Goal: Communication & Community: Answer question/provide support

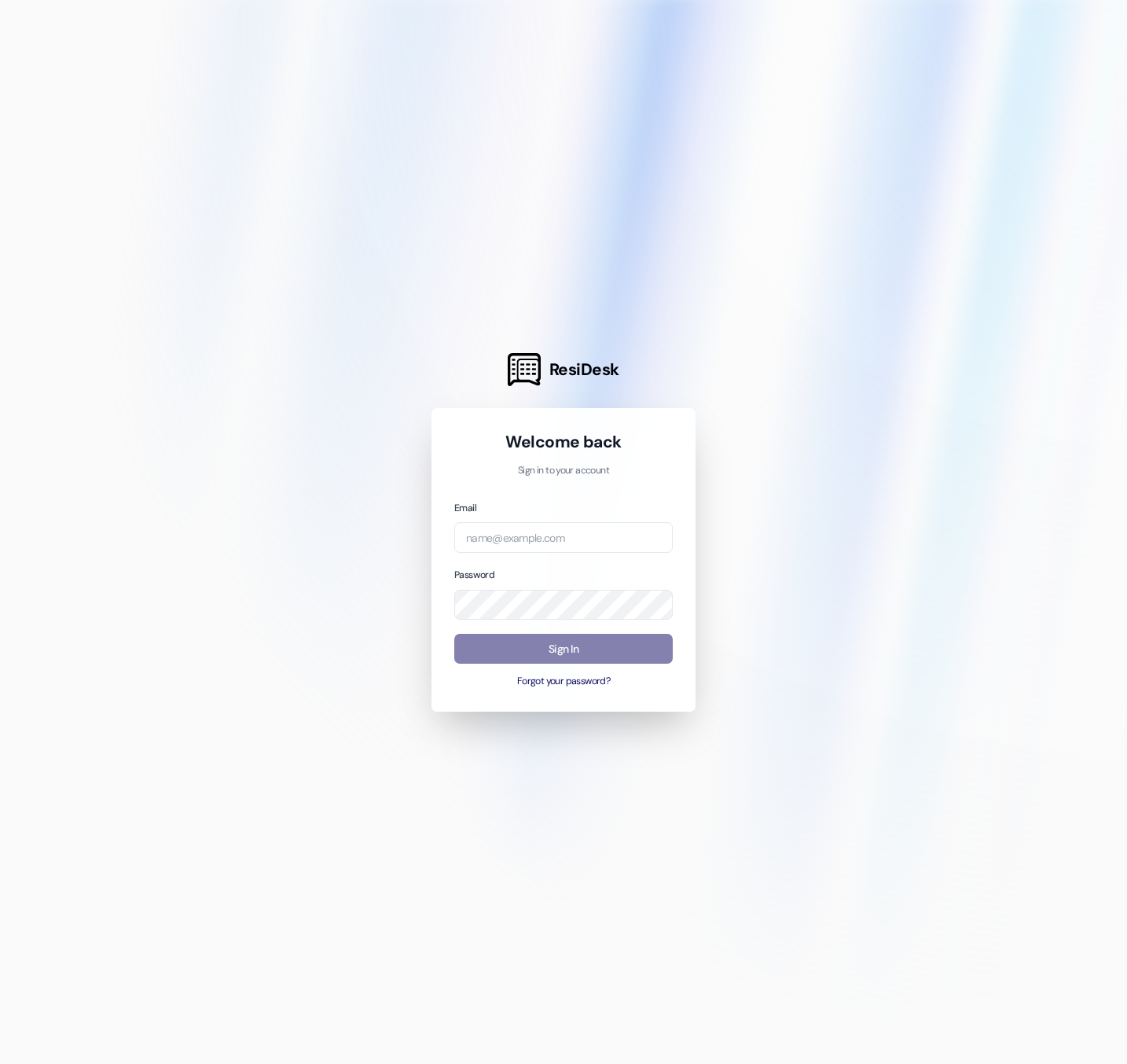
click at [427, 168] on div at bounding box center [564, 532] width 1127 height 1064
click at [494, 537] on input "email" at bounding box center [564, 537] width 218 height 31
paste input "[EMAIL_ADDRESS][DOMAIN_NAME]"
type input "[EMAIL_ADDRESS][DOMAIN_NAME]"
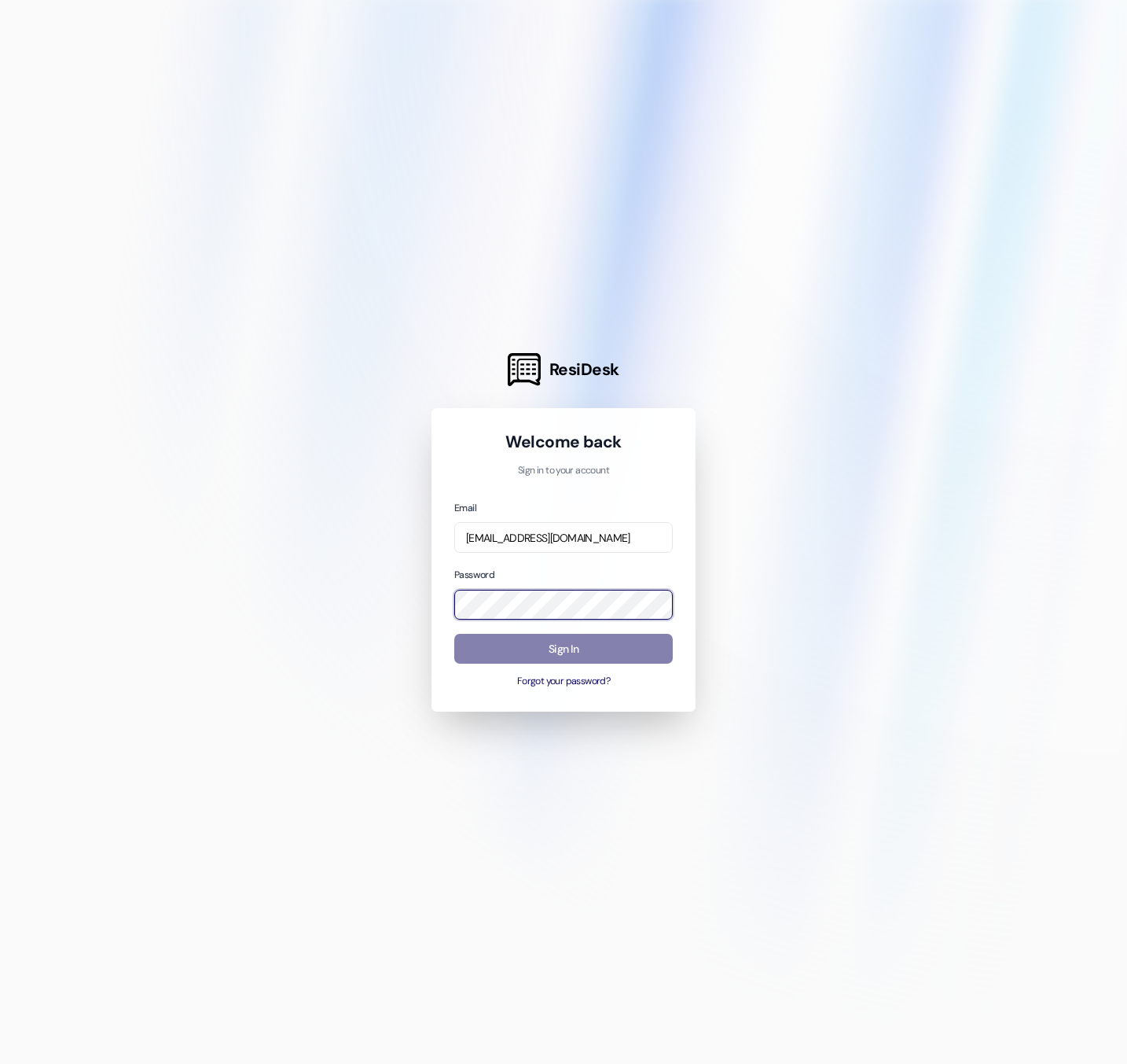
scroll to position [0, 0]
drag, startPoint x: 906, startPoint y: 596, endPoint x: 732, endPoint y: 658, distance: 184.7
click at [909, 596] on div at bounding box center [564, 532] width 1127 height 1064
click at [591, 656] on button "Sign In" at bounding box center [564, 648] width 218 height 31
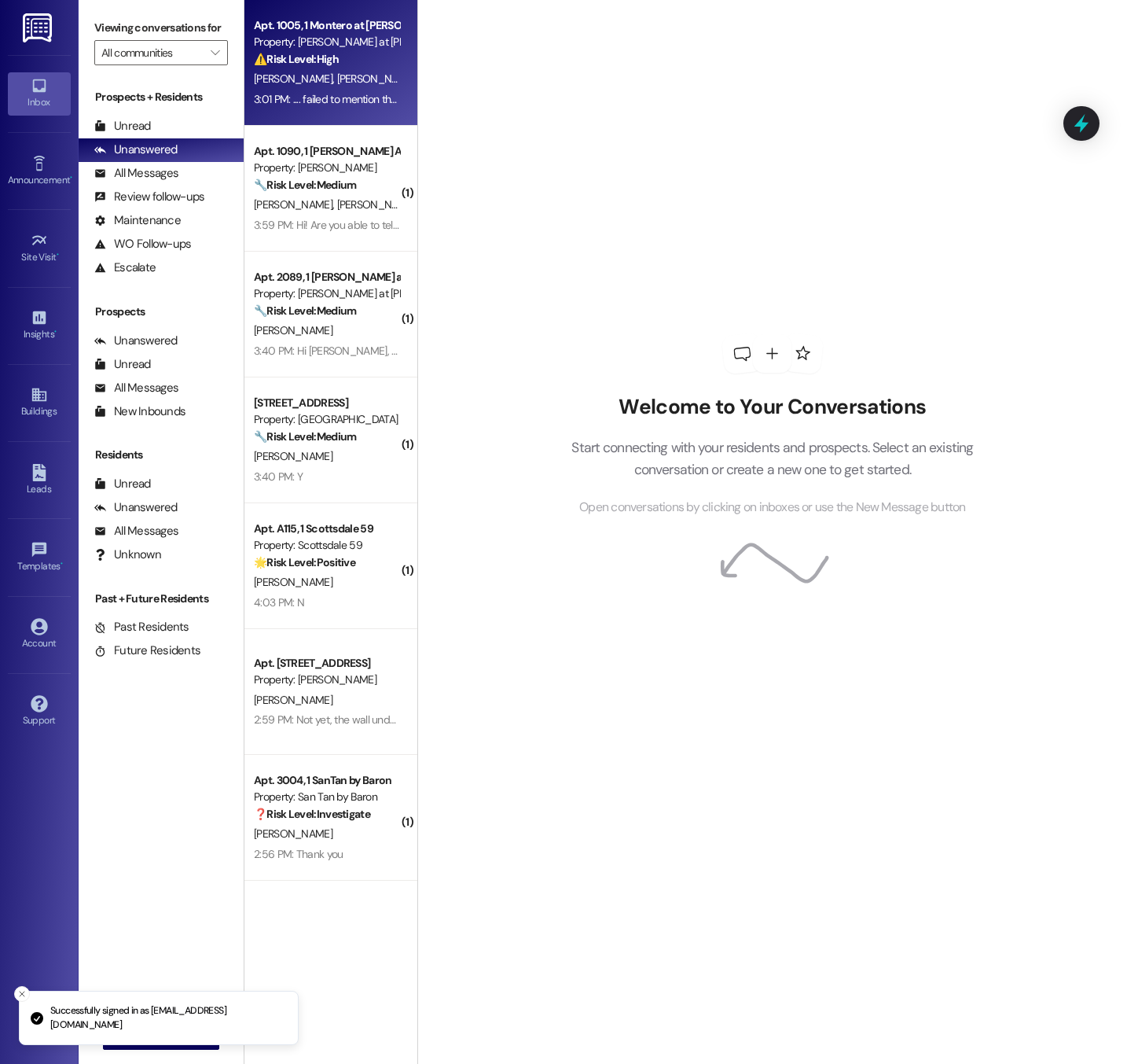
click at [271, 93] on div "3:01 PM: .... failed to mention that the glass is shattered for clarity 3:01 PM…" at bounding box center [399, 99] width 290 height 14
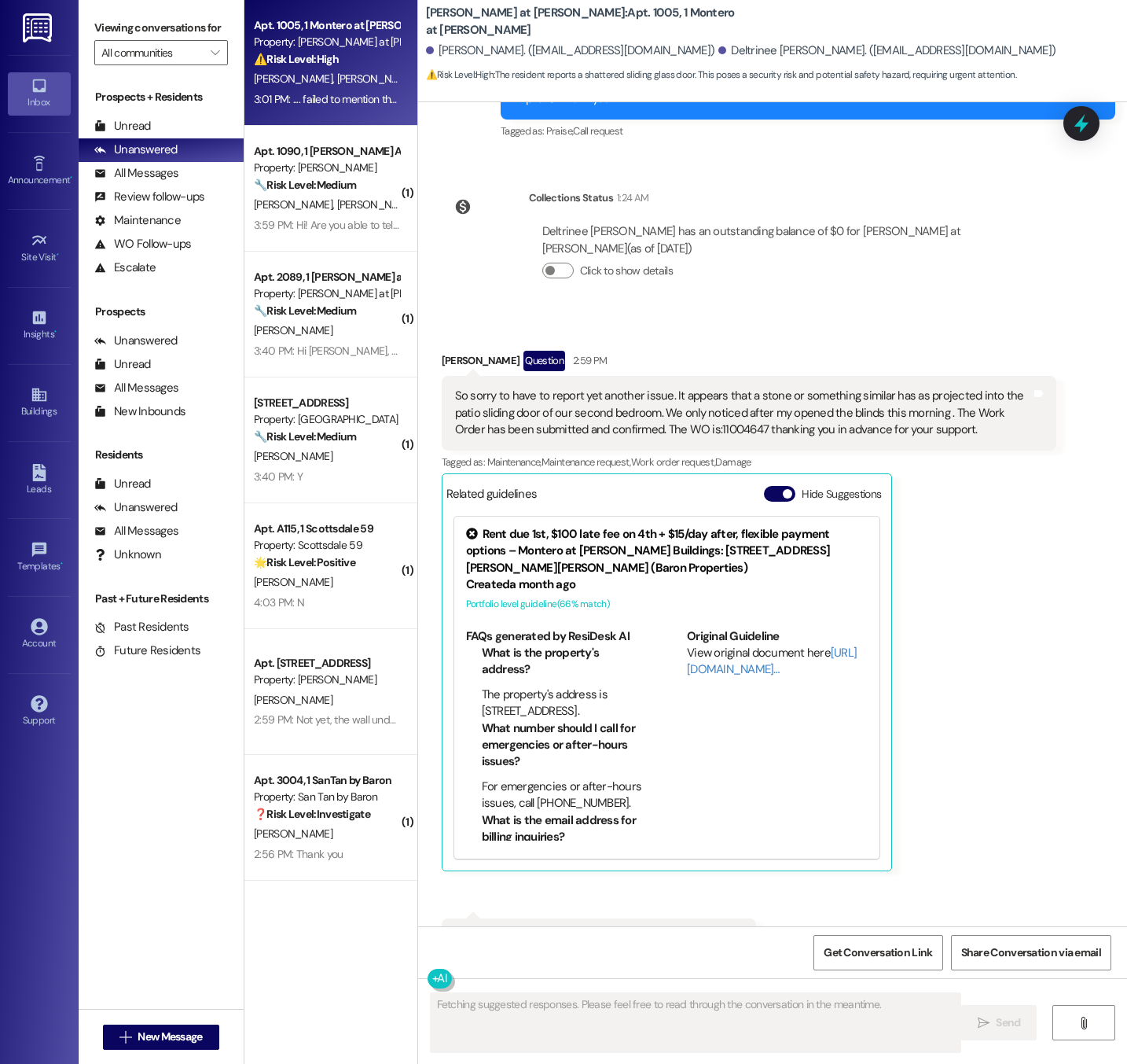
scroll to position [5940, 0]
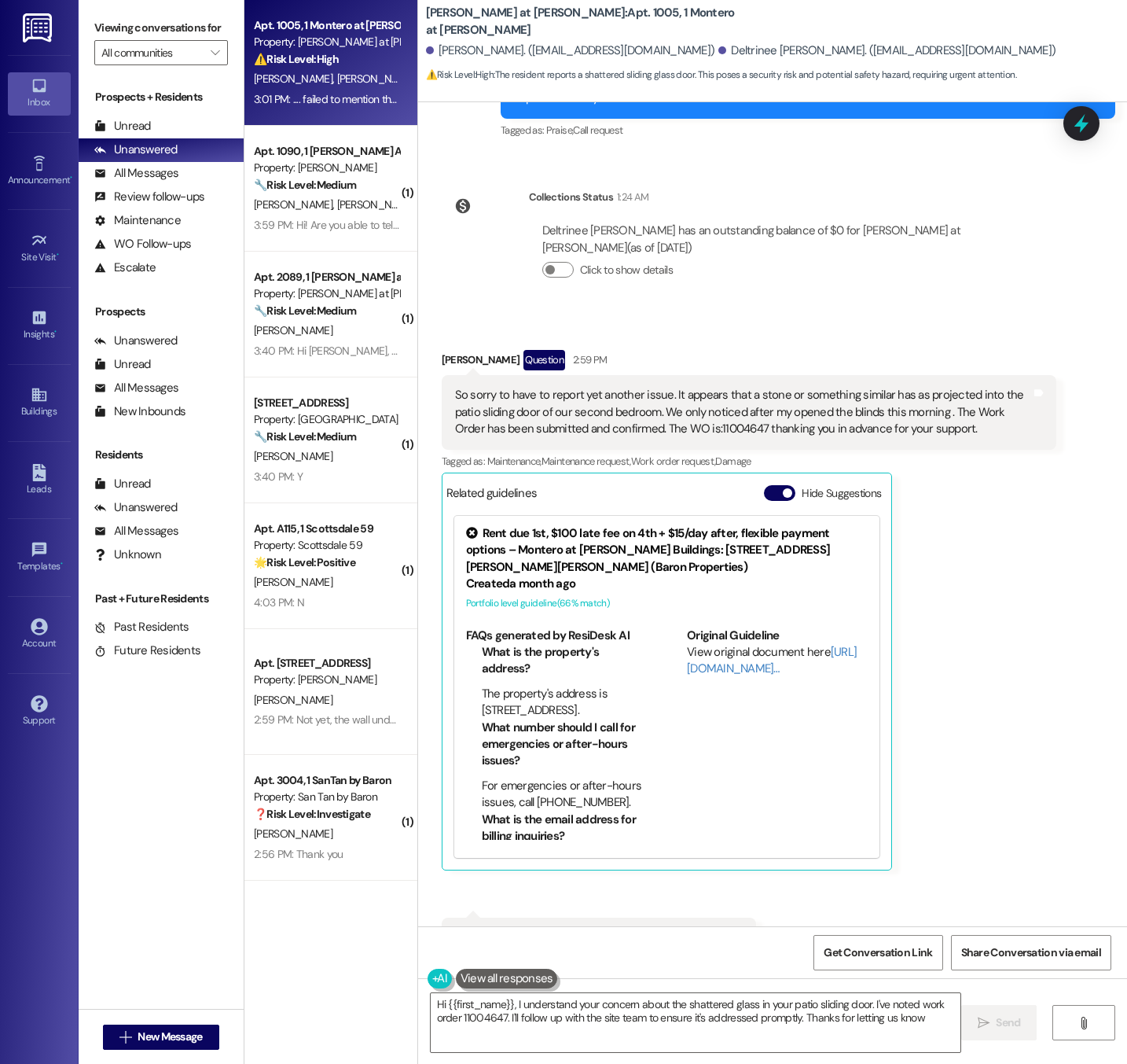
type textarea "Hi {{first_name}}, I understand your concern about the shattered glass in your …"
click at [783, 488] on span "button" at bounding box center [787, 493] width 9 height 10
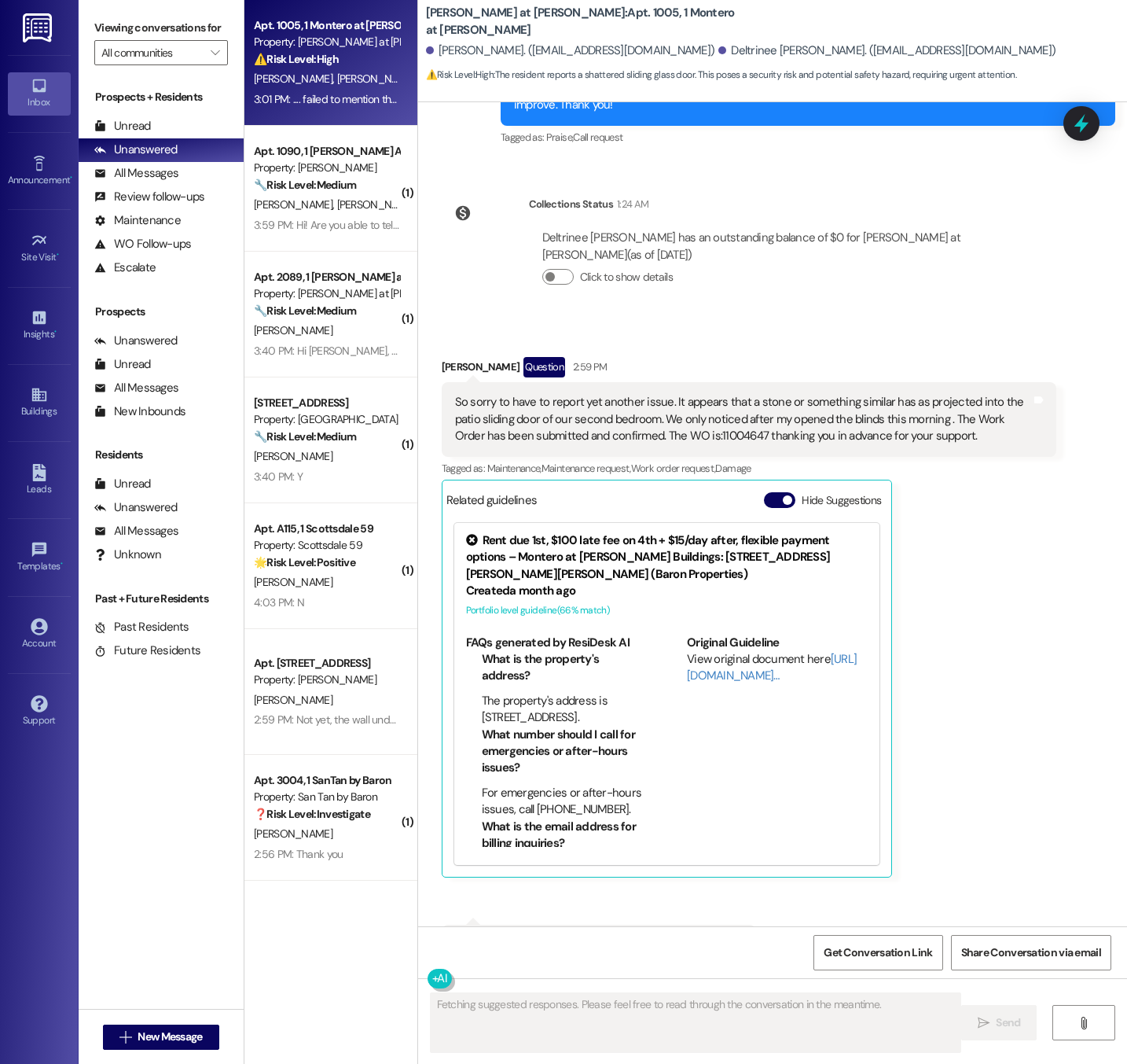
scroll to position [5939, 0]
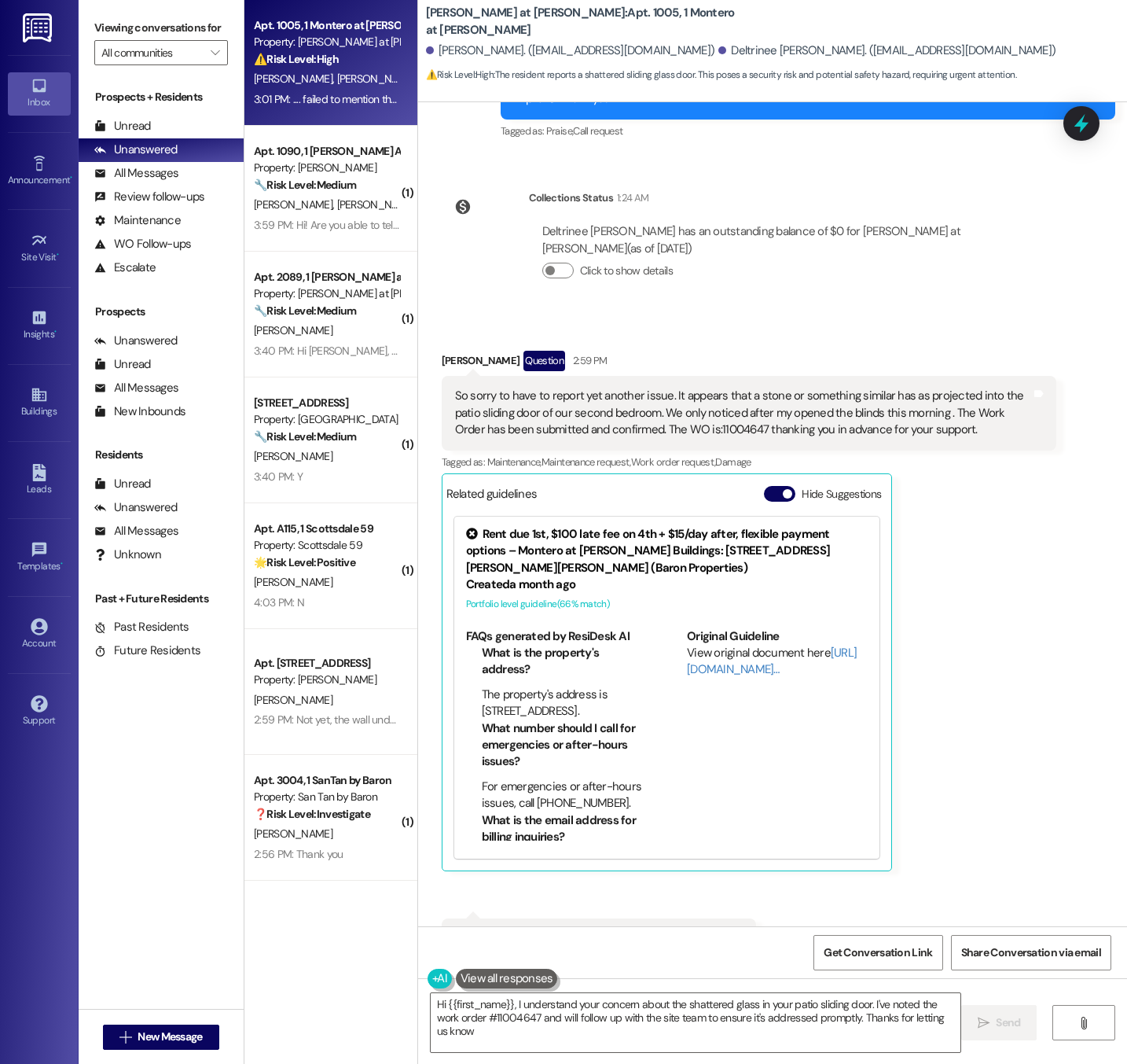
type textarea "Hi {{first_name}}, I understand your concern about the shattered glass in your …"
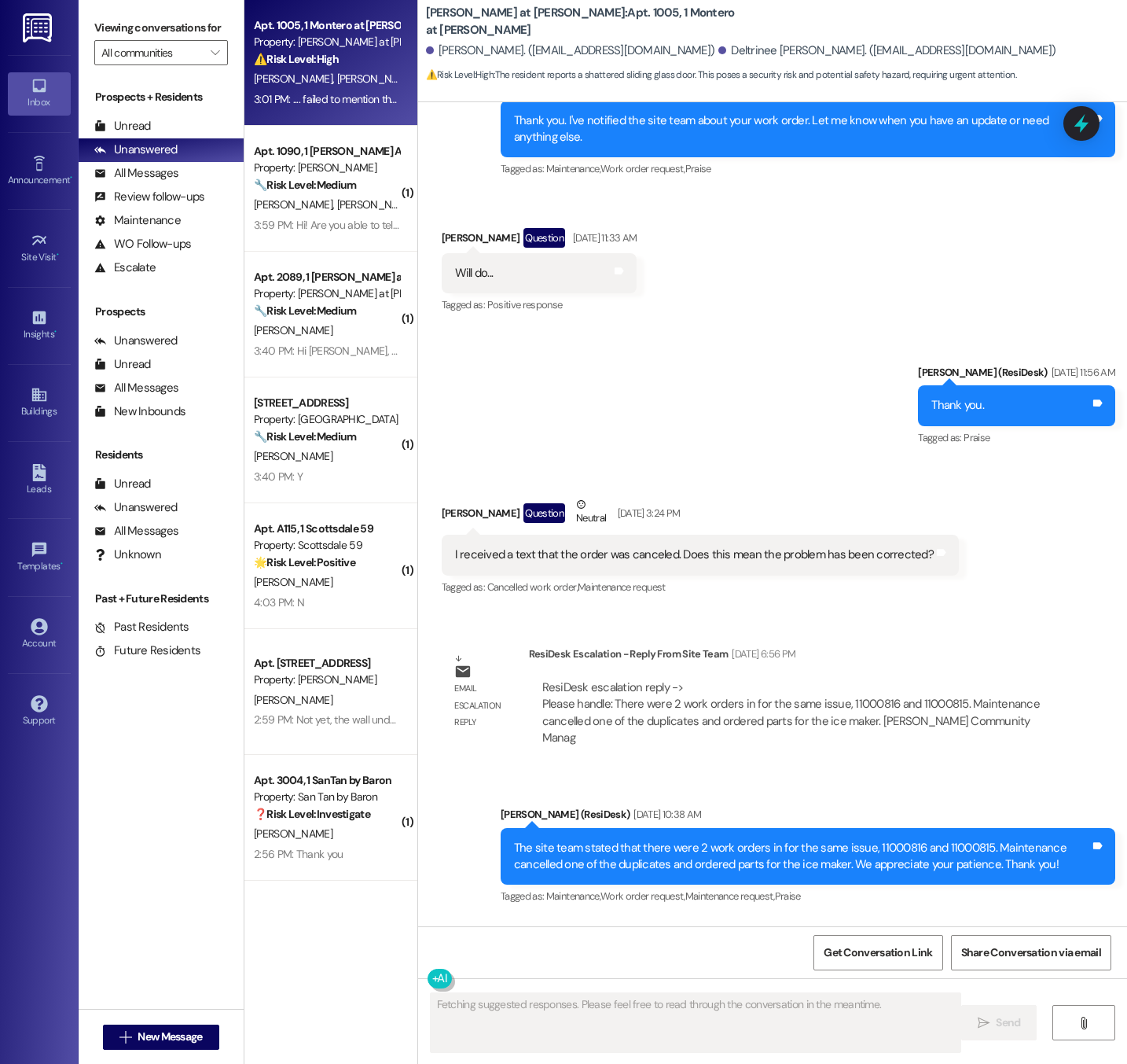
scroll to position [4573, 0]
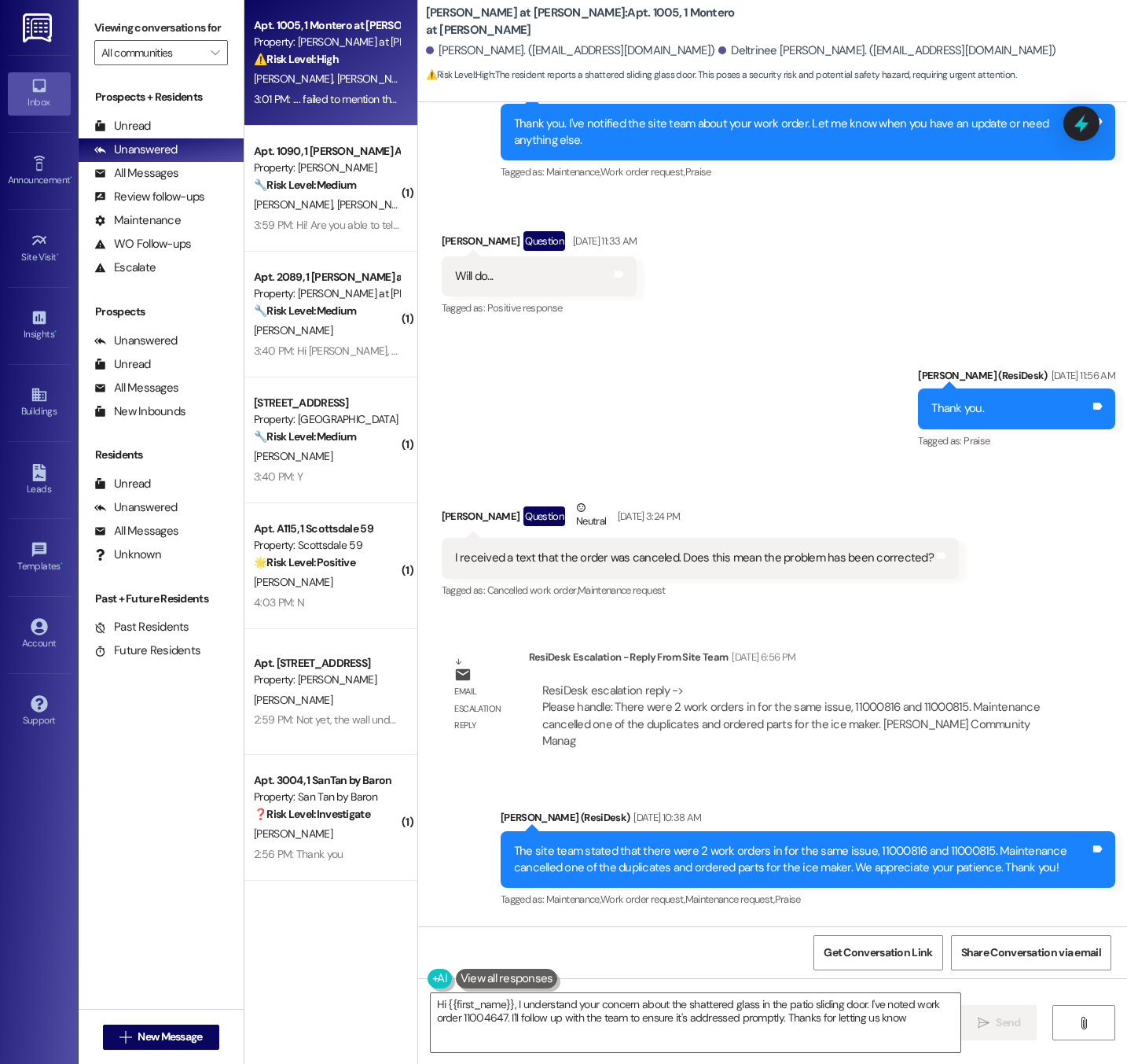
type textarea "Hi {{first_name}}, I understand your concern about the shattered glass in the p…"
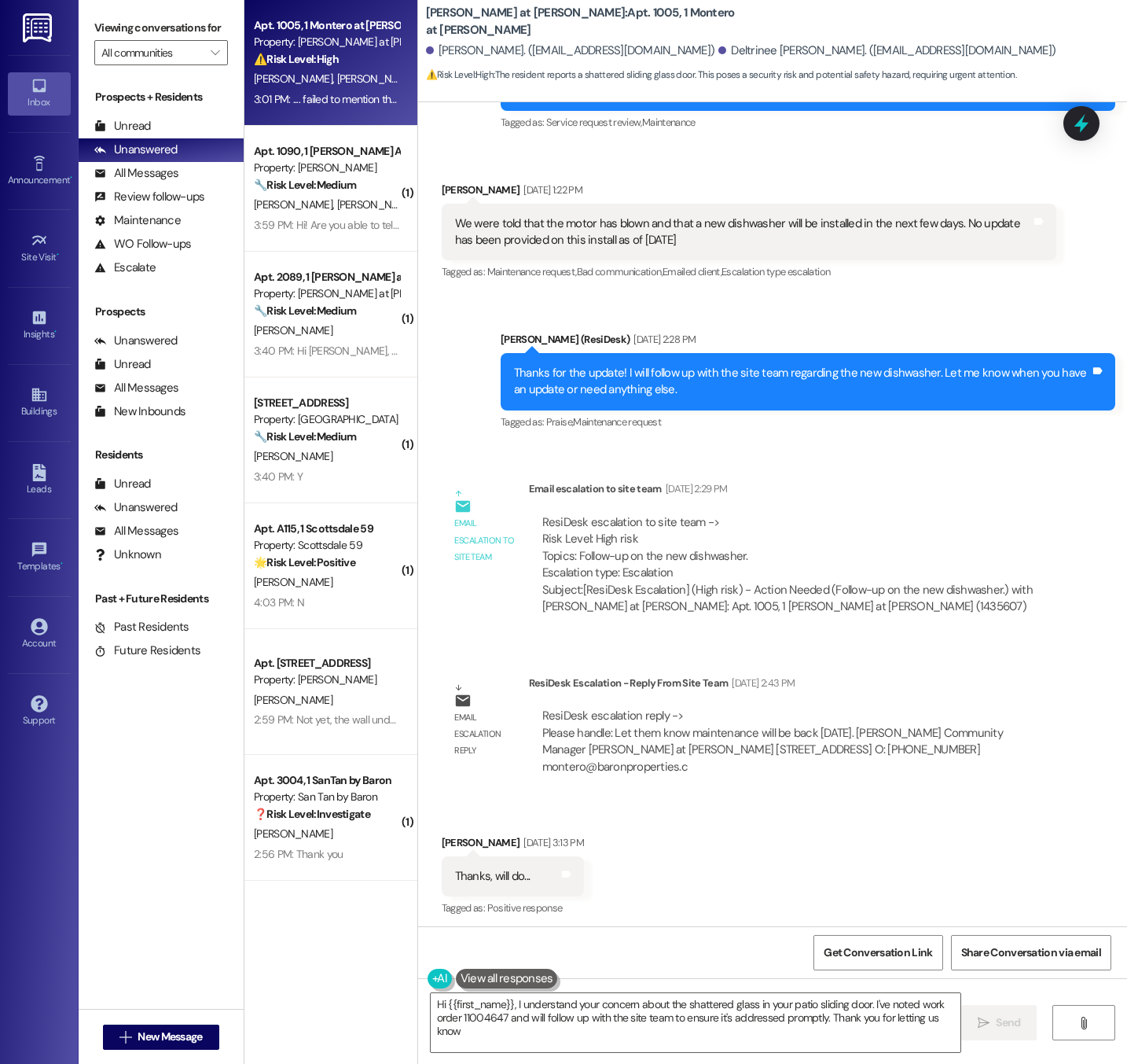
type textarea "Hi {{first_name}}, I understand your concern about the shattered glass in your …"
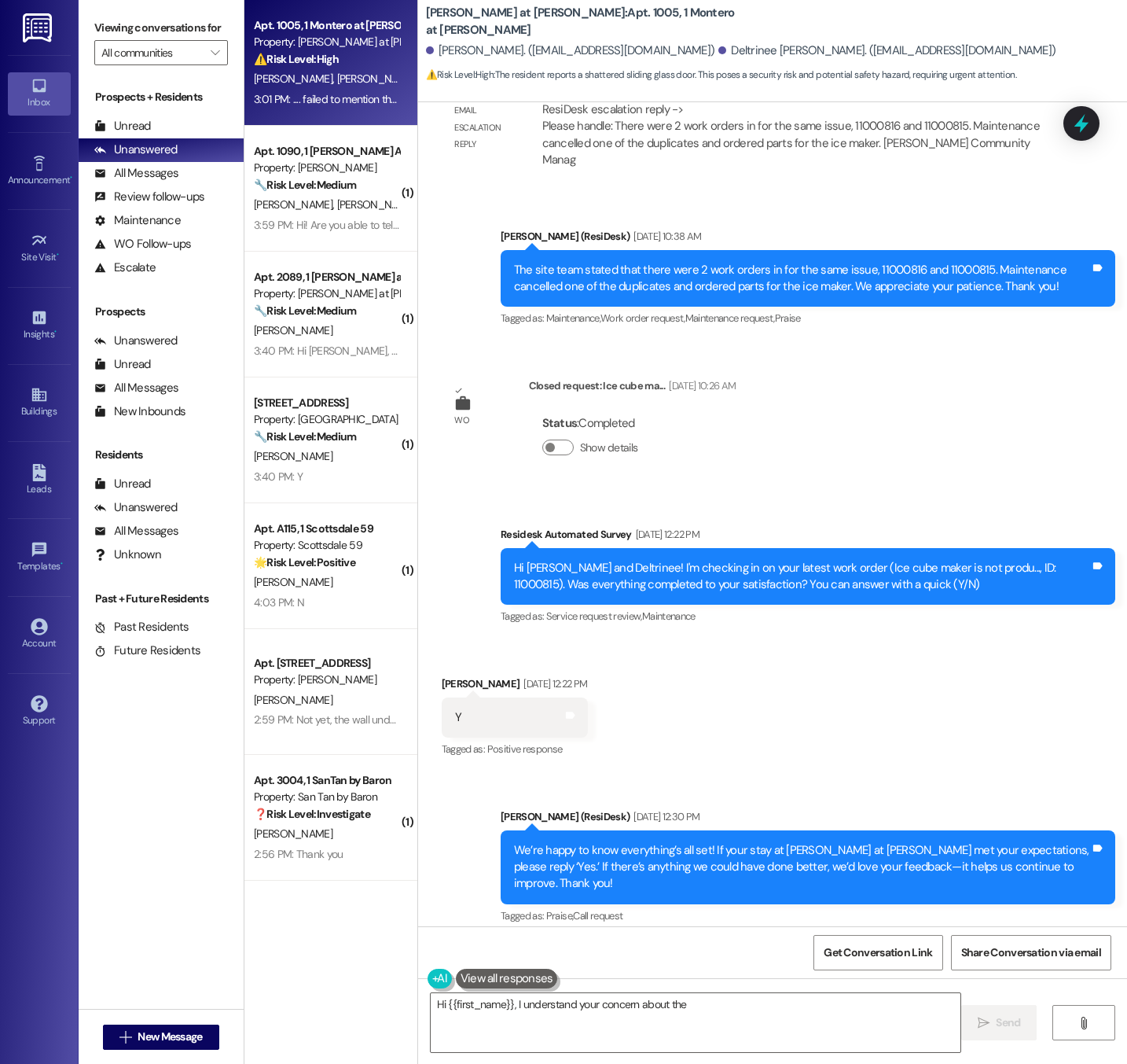
scroll to position [5028, 0]
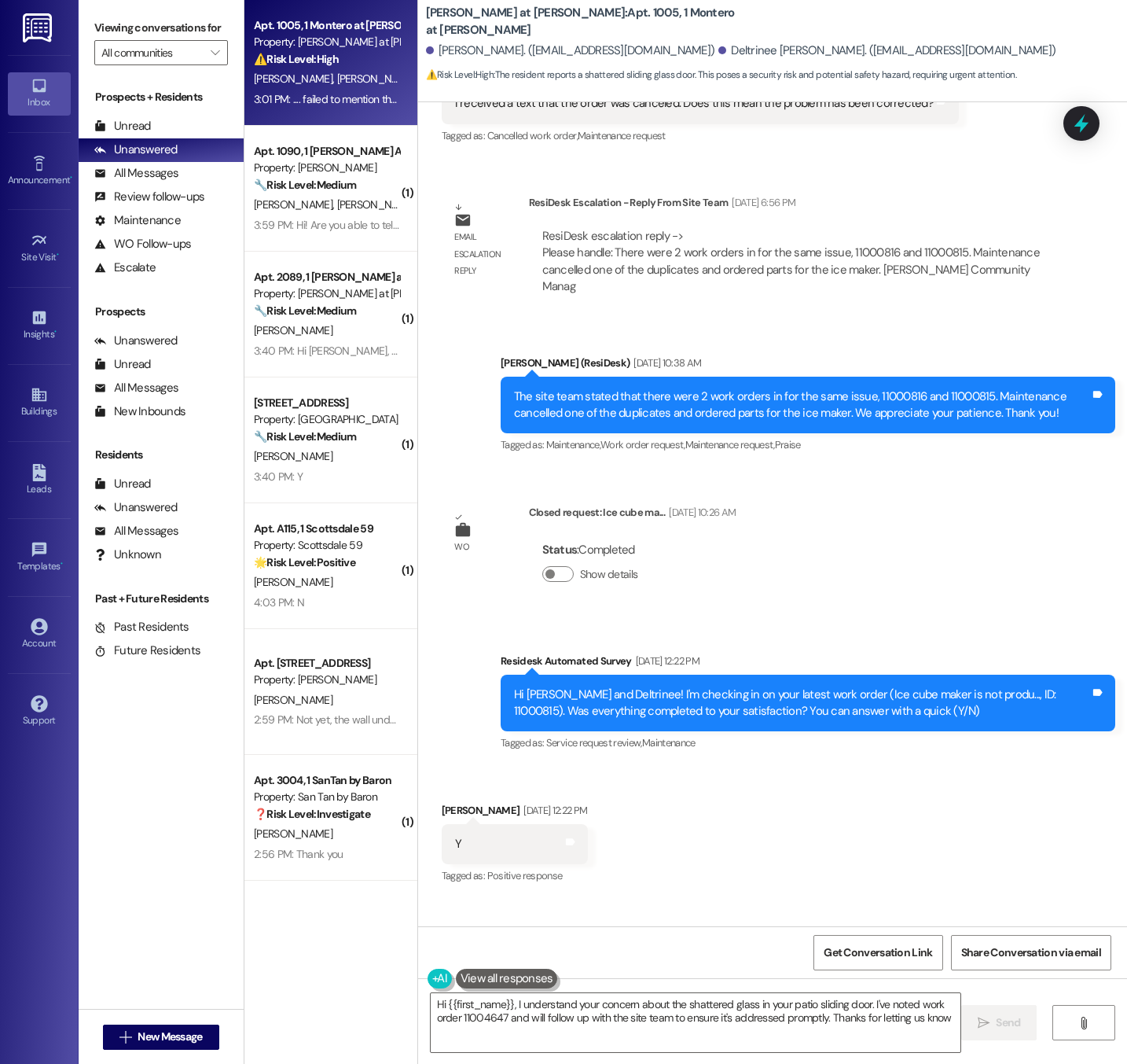
type textarea "Hi {{first_name}}, I understand your concern about the shattered glass in your …"
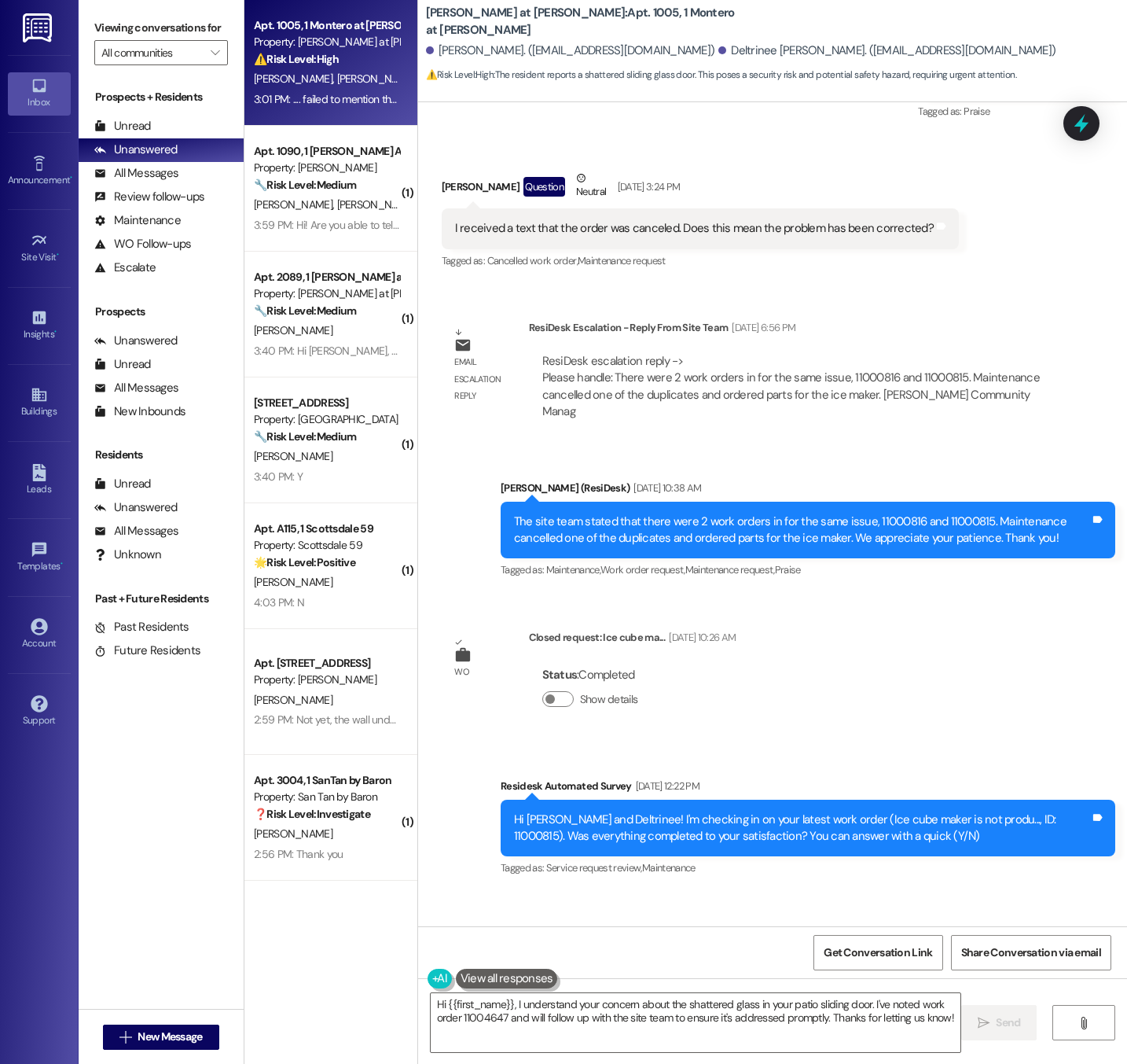
scroll to position [4868, 0]
